Goal: Transaction & Acquisition: Purchase product/service

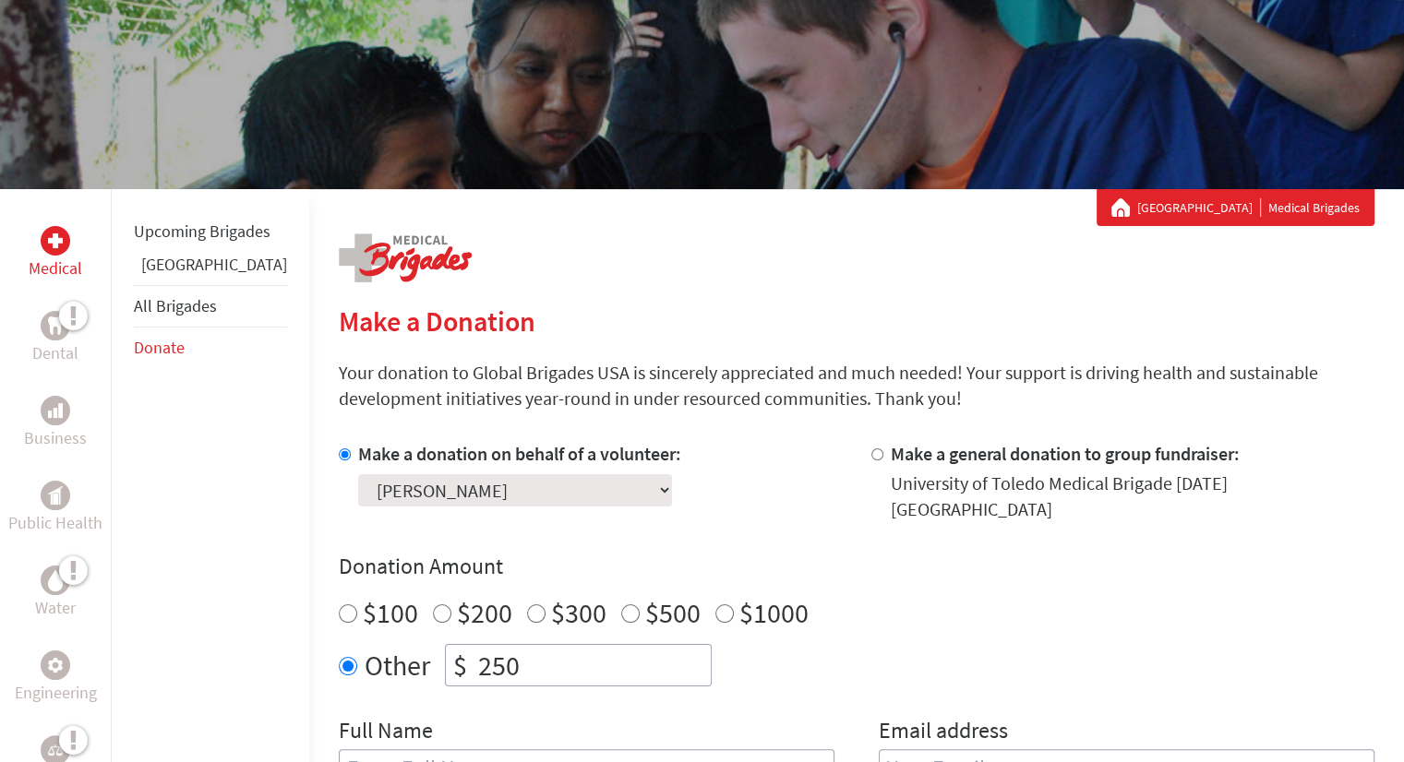
scroll to position [158, 0]
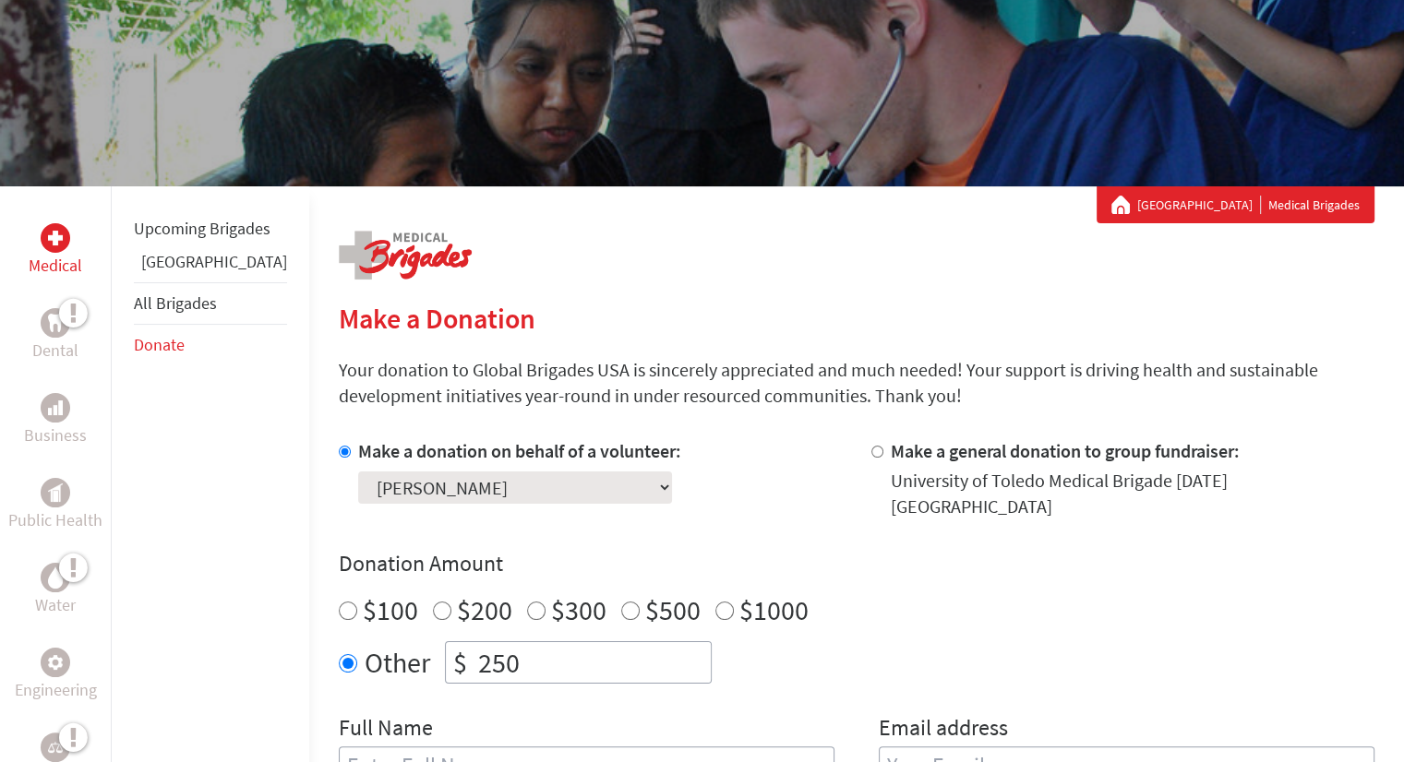
click at [474, 656] on input "250" at bounding box center [592, 662] width 236 height 41
type input "2"
type input "1451"
click at [801, 495] on div "Make a donation on behalf of a volunteer: Select a volunteer... [PERSON_NAME] […" at bounding box center [590, 478] width 503 height 81
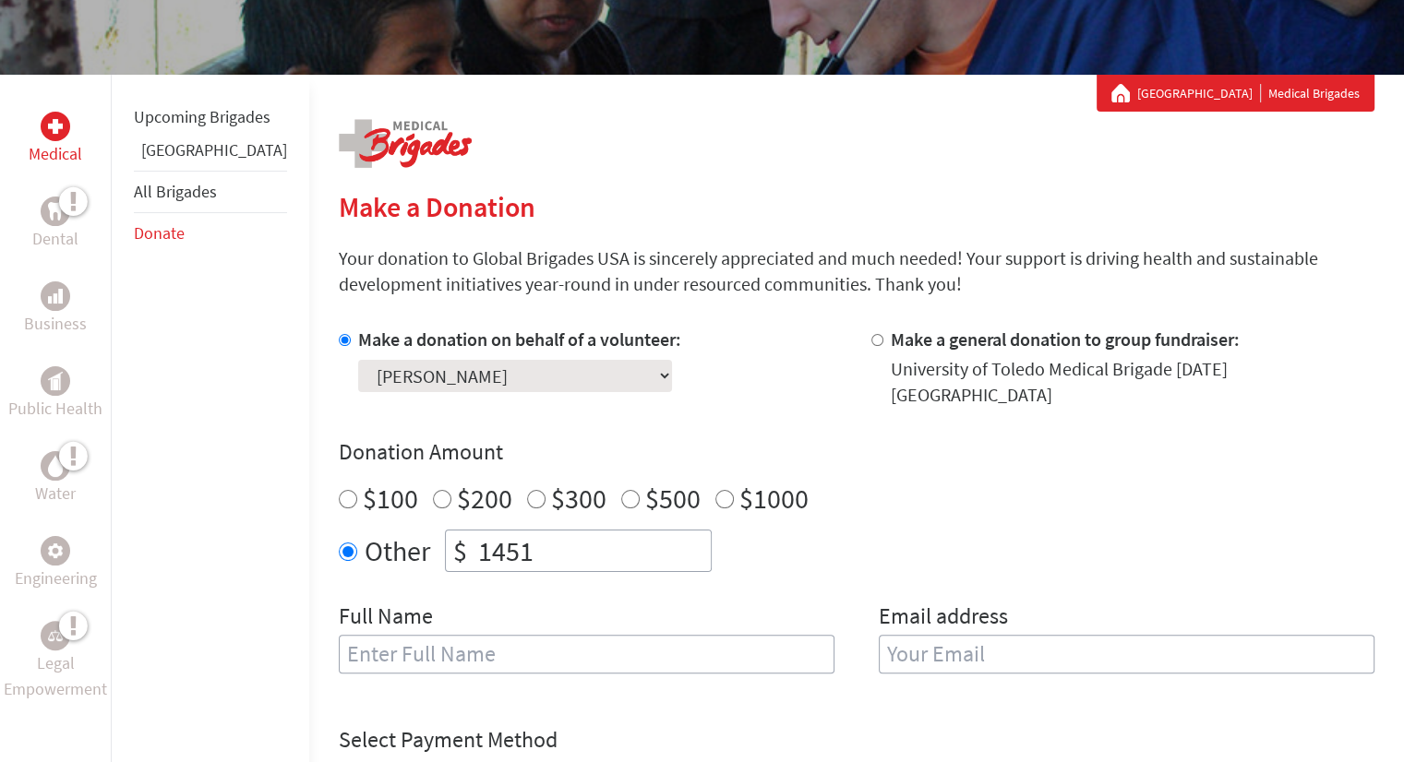
scroll to position [284, 0]
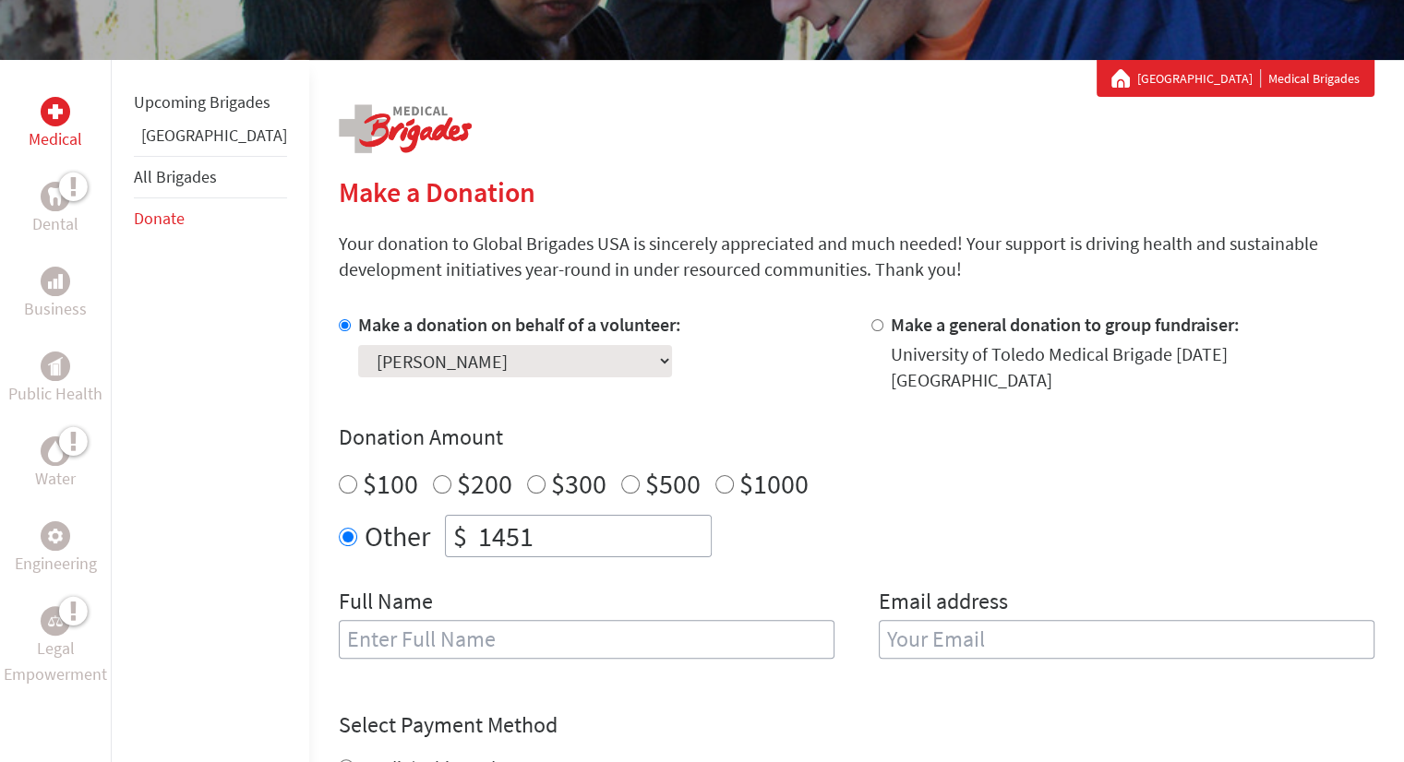
click at [674, 620] on input "text" at bounding box center [587, 639] width 496 height 39
type input "[PERSON_NAME]"
type input "[EMAIL_ADDRESS][DOMAIN_NAME]"
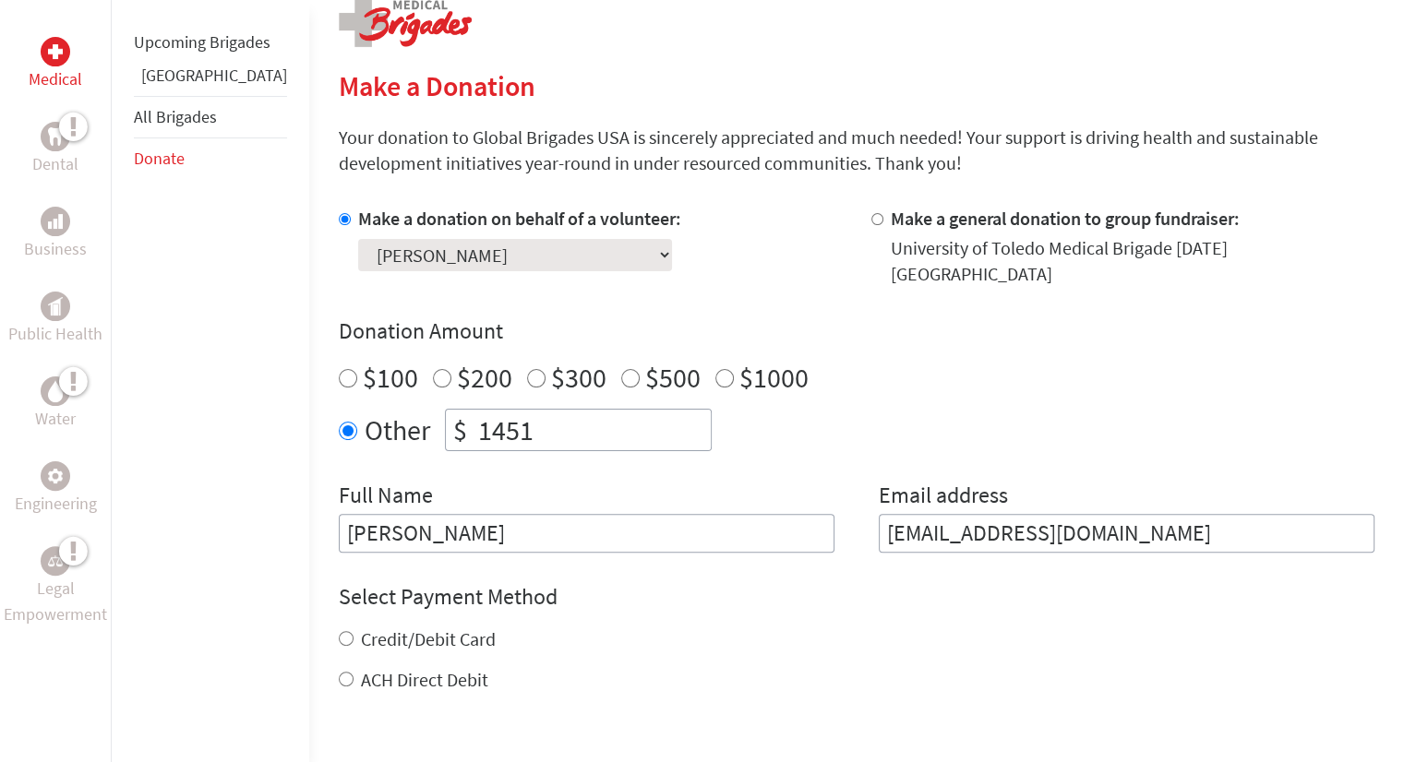
scroll to position [391, 0]
click at [385, 627] on label "Credit/Debit Card" at bounding box center [428, 638] width 135 height 23
click at [354, 630] on input "Credit/Debit Card" at bounding box center [346, 637] width 15 height 15
radio input "true"
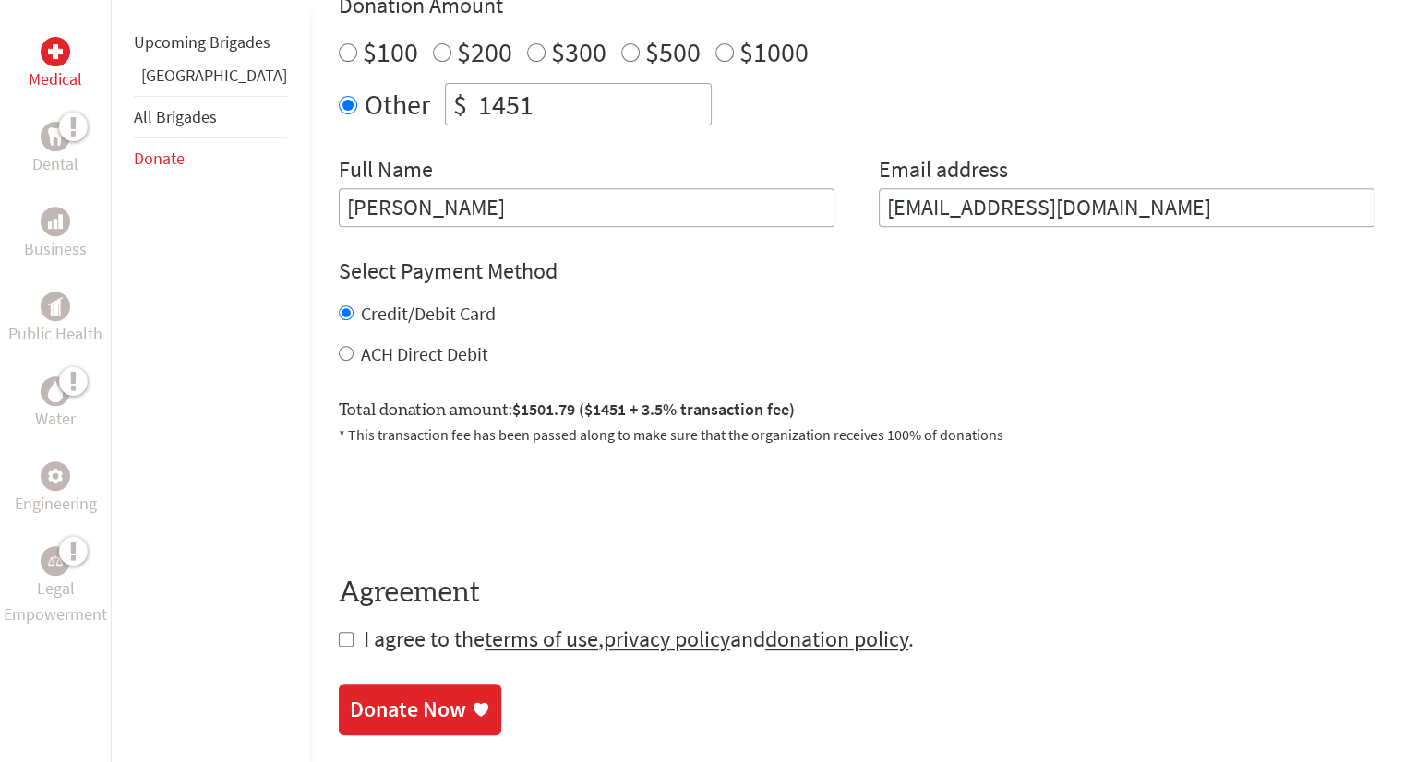
scroll to position [718, 0]
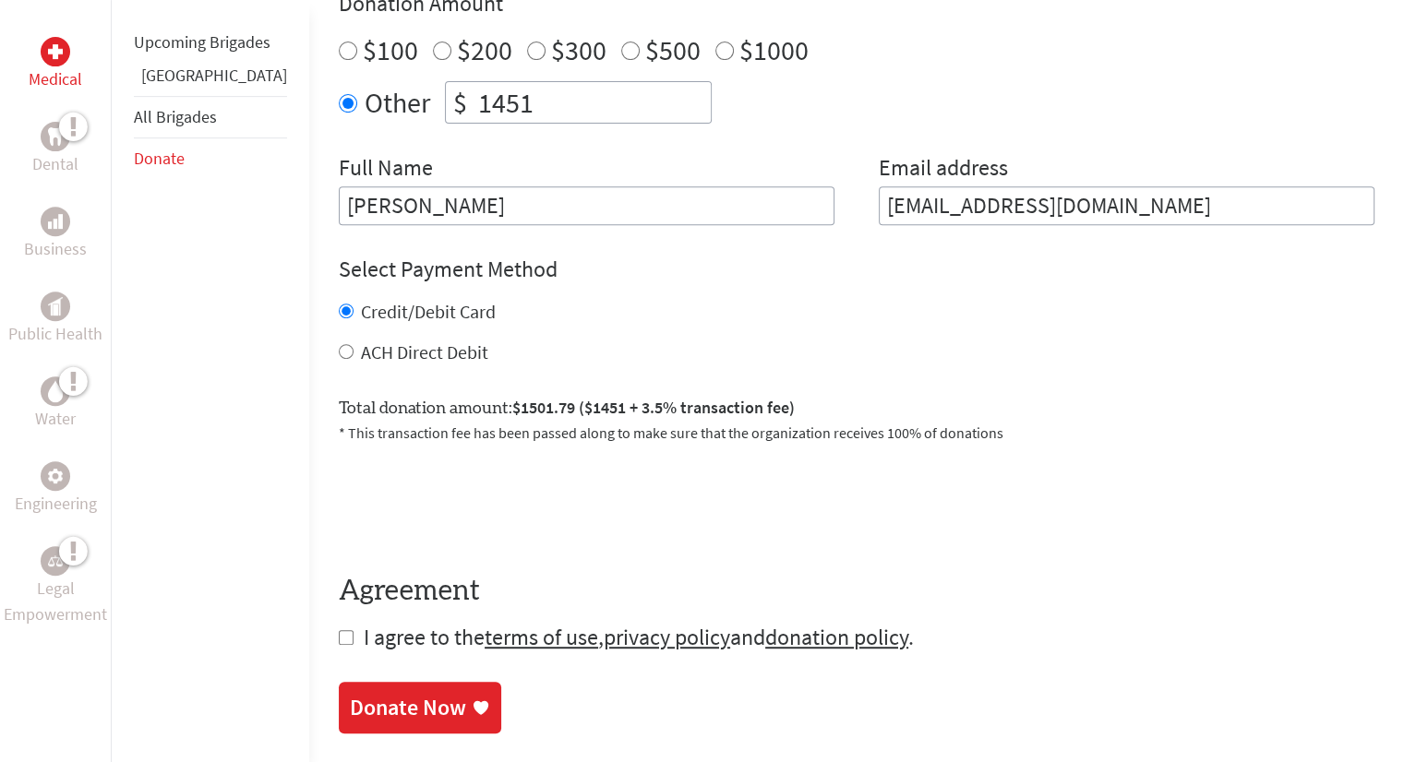
click at [339, 630] on input "checkbox" at bounding box center [346, 637] width 15 height 15
checkbox input "true"
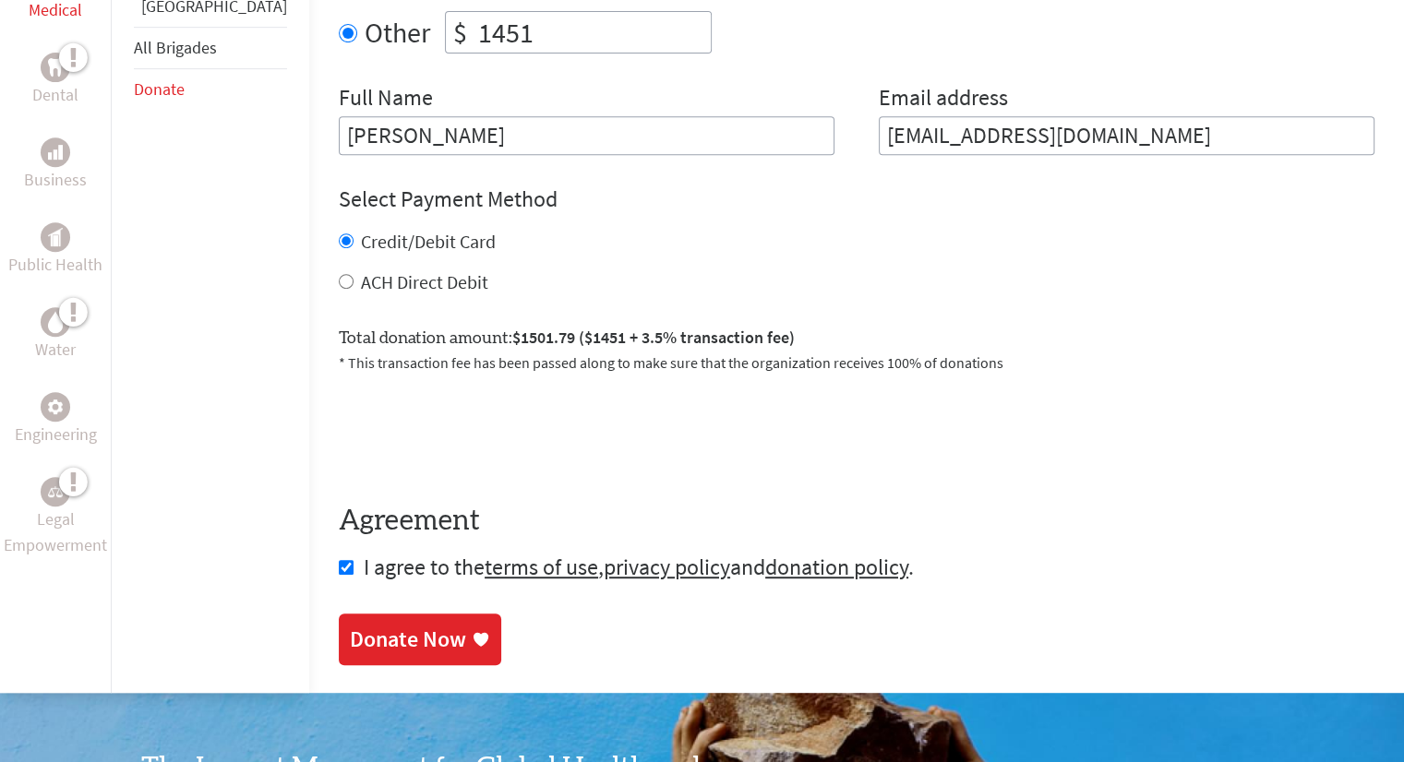
scroll to position [803, 0]
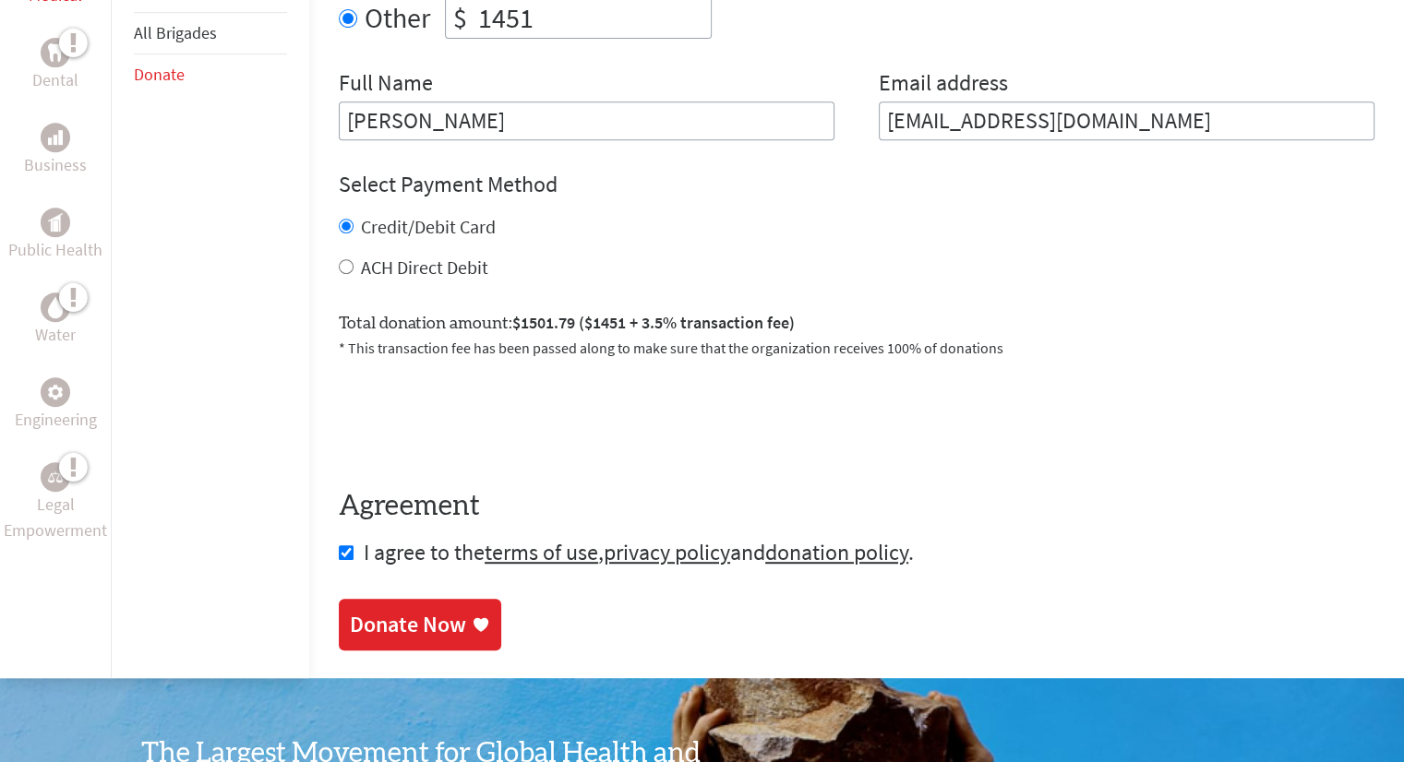
click at [371, 617] on div "Donate Now" at bounding box center [408, 625] width 116 height 30
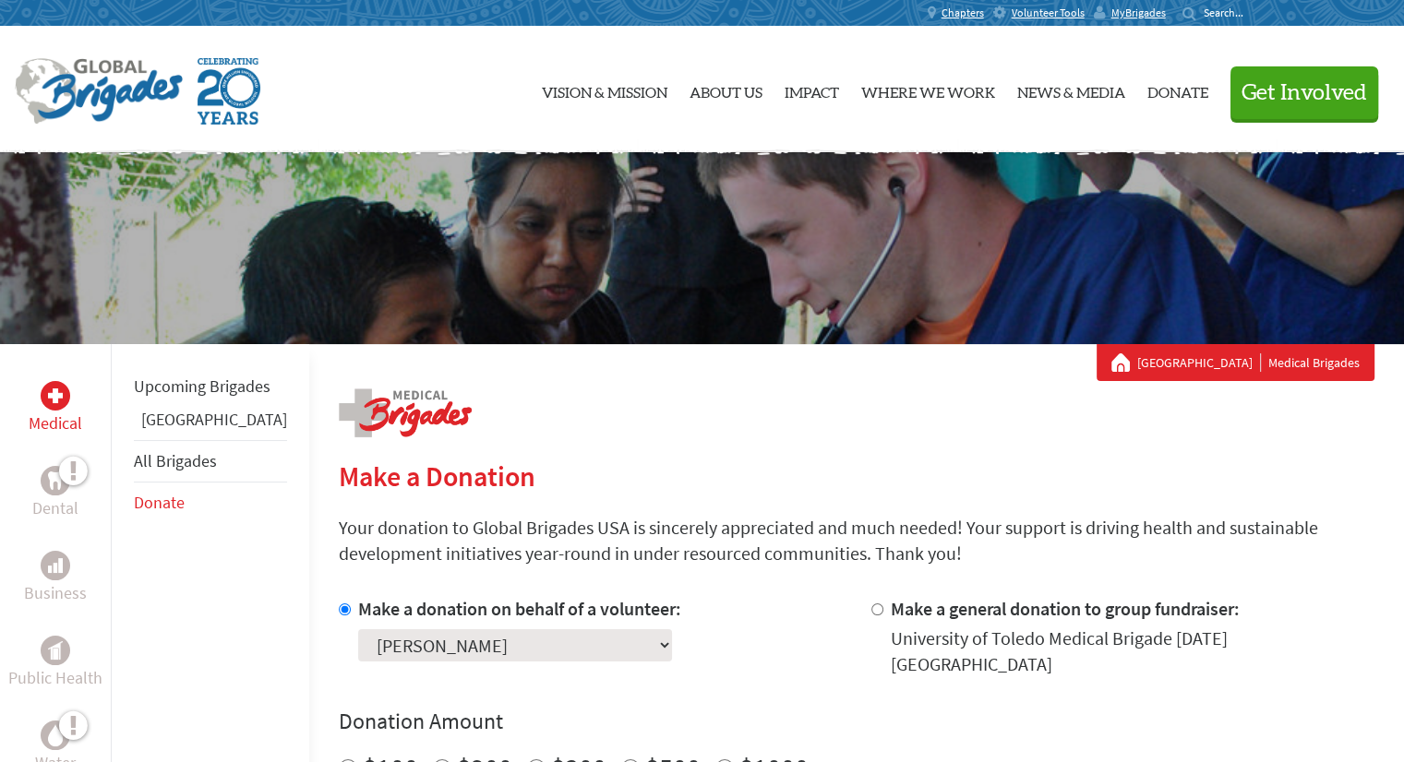
scroll to position [188, 0]
